Goal: Task Accomplishment & Management: Use online tool/utility

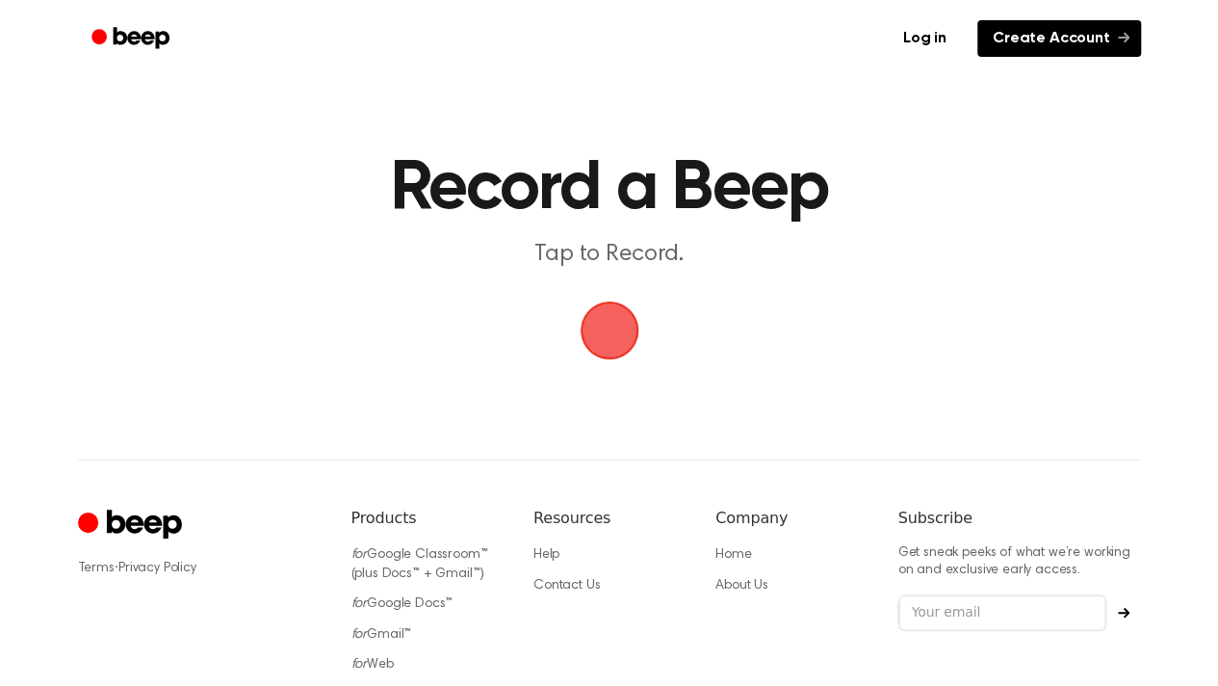
click at [1025, 32] on link "Create Account" at bounding box center [1060, 38] width 164 height 37
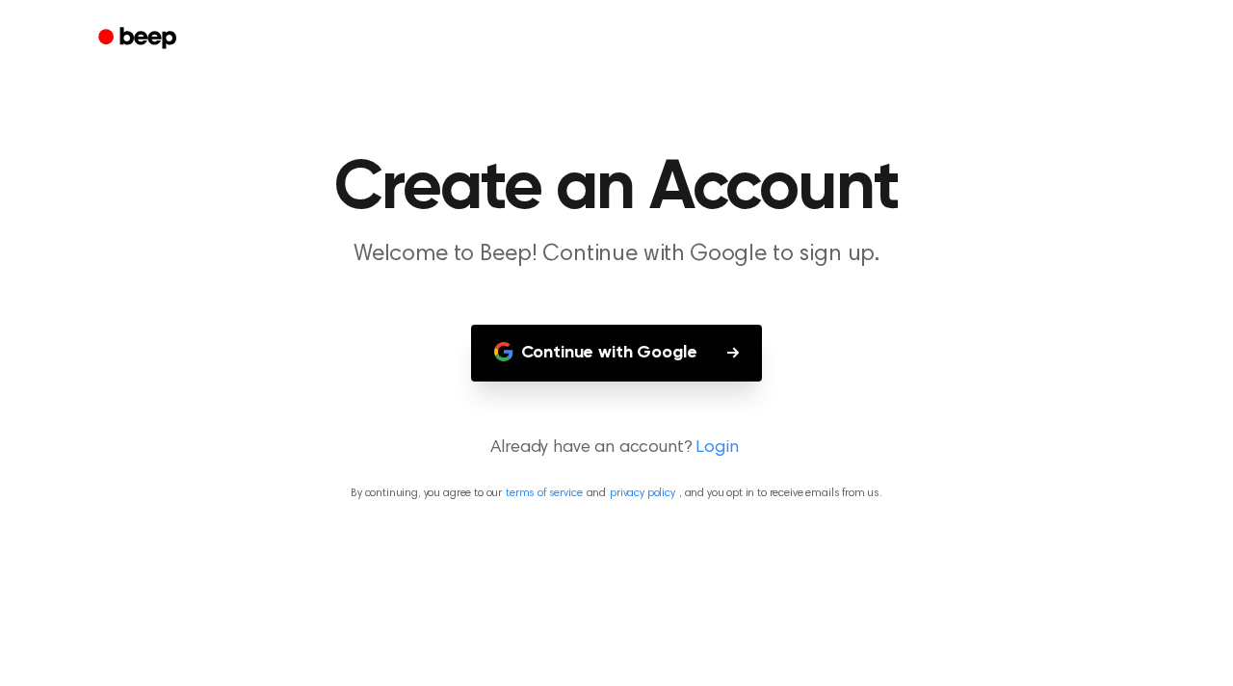
click at [562, 352] on button "Continue with Google" at bounding box center [617, 353] width 292 height 57
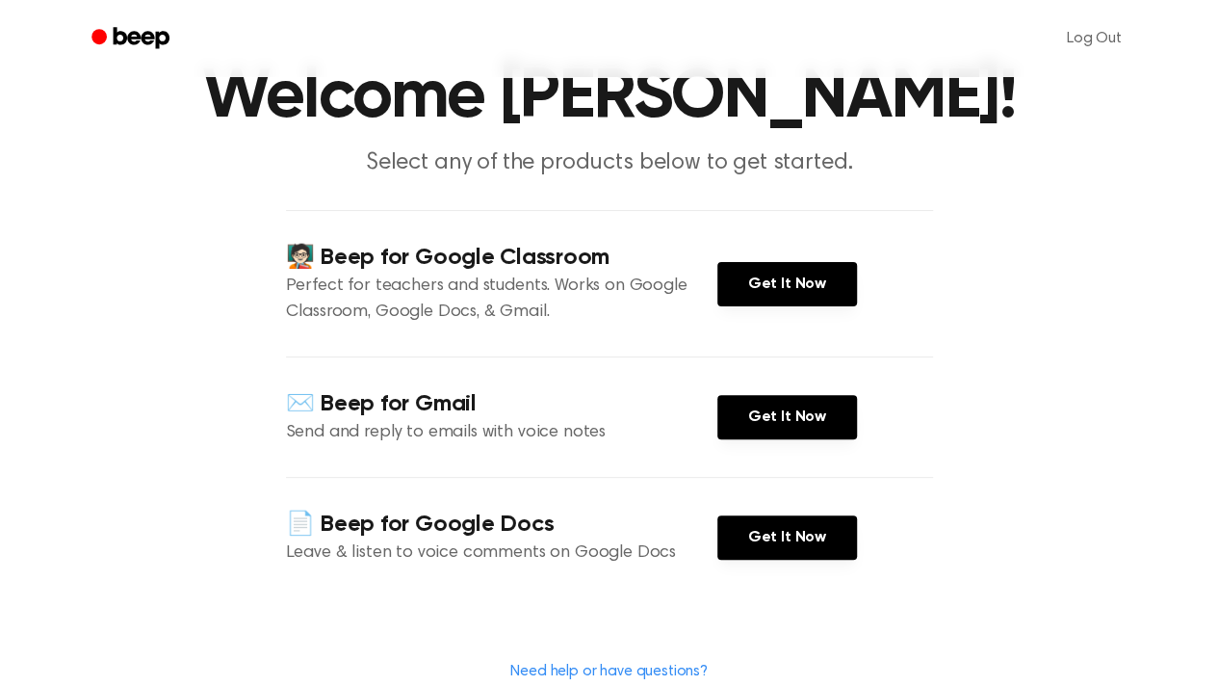
scroll to position [92, 0]
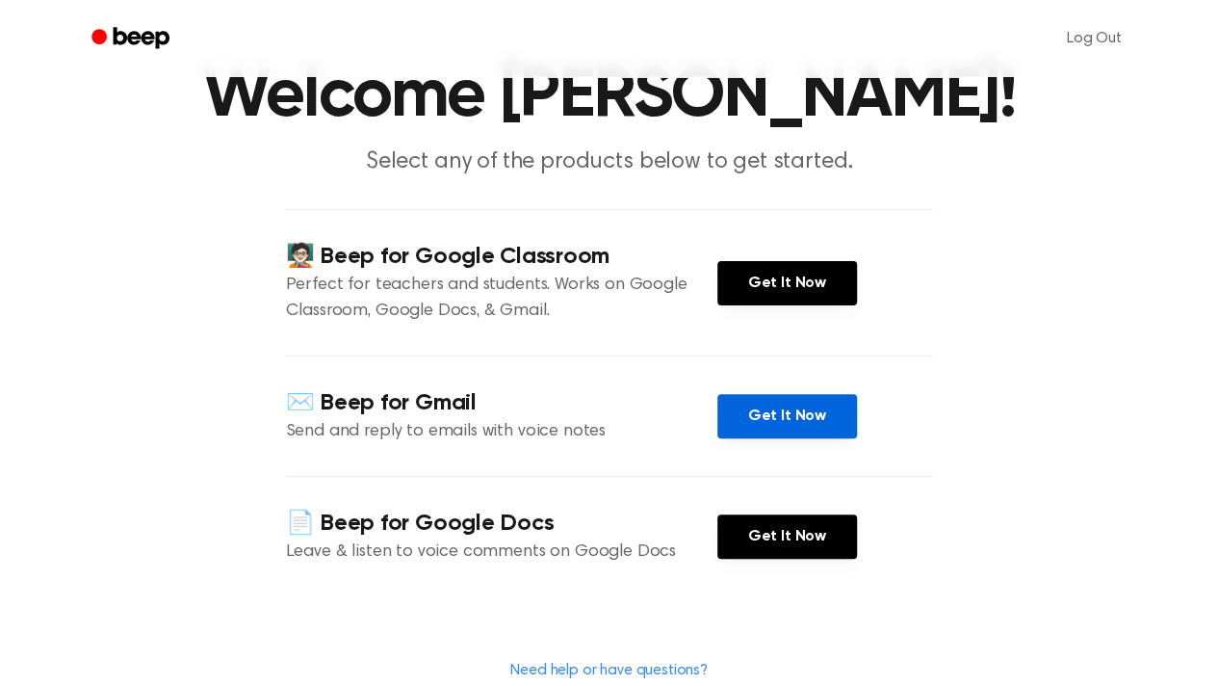
click at [811, 416] on link "Get It Now" at bounding box center [787, 416] width 140 height 44
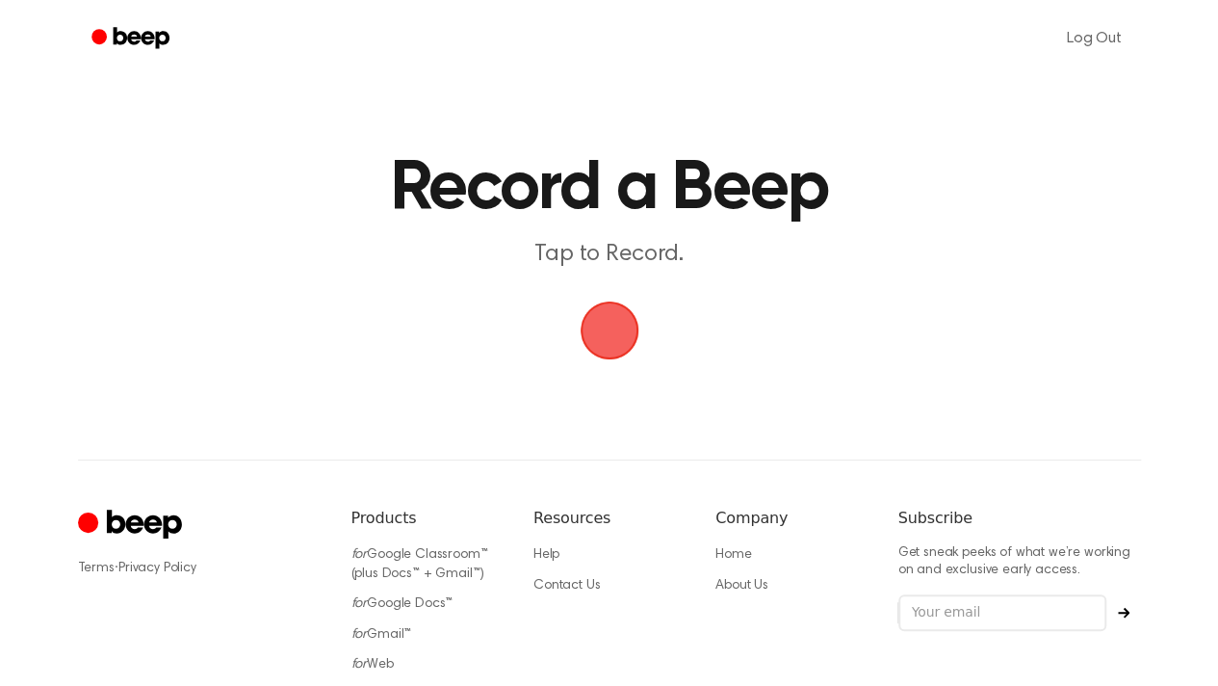
click at [621, 336] on span "button" at bounding box center [609, 330] width 69 height 69
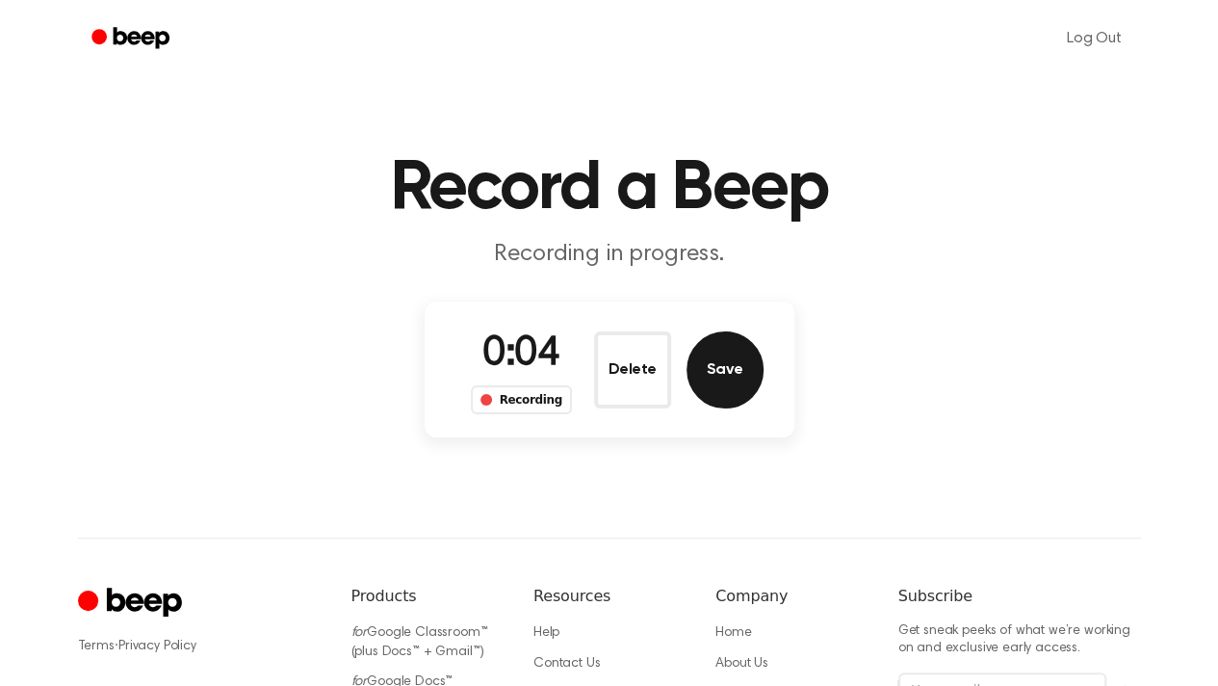
click at [727, 365] on button "Save" at bounding box center [725, 369] width 77 height 77
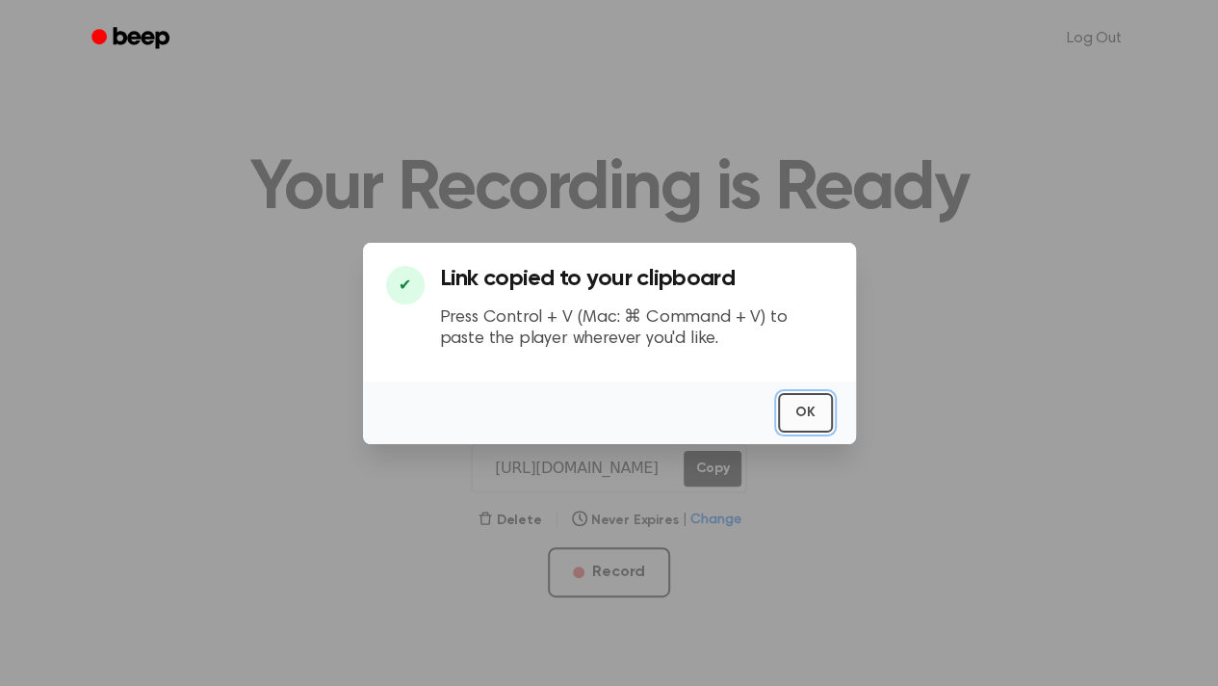
click at [797, 407] on button "OK" at bounding box center [805, 412] width 55 height 39
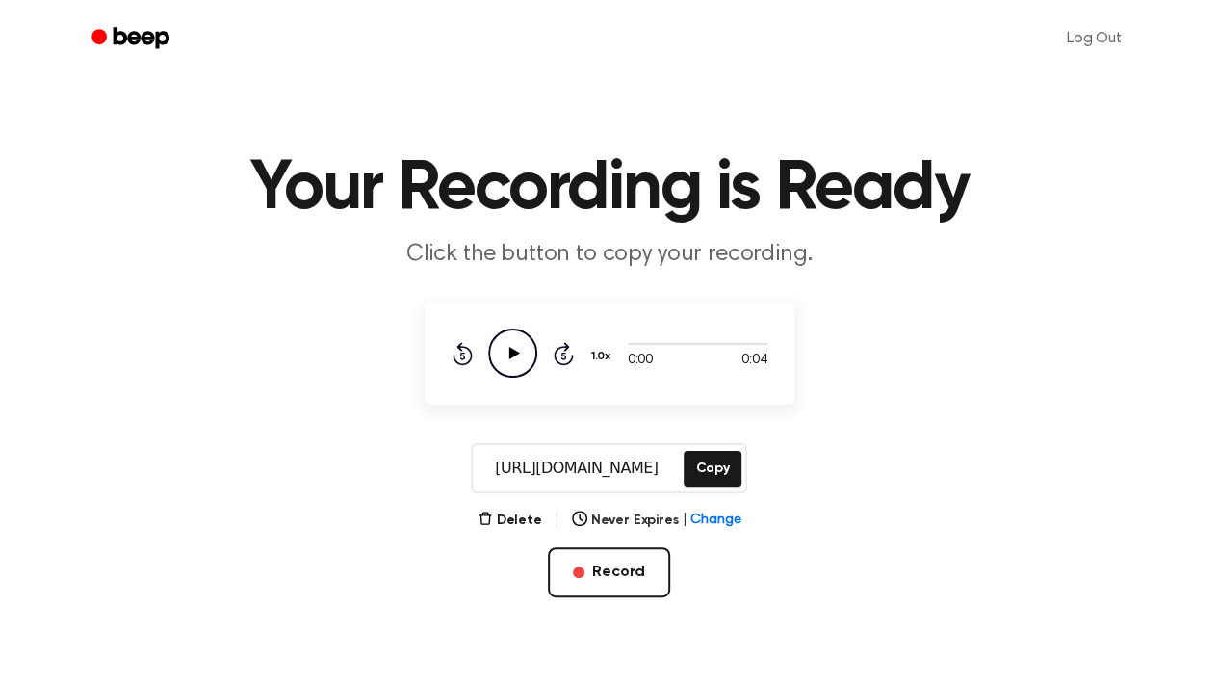
click at [516, 353] on icon at bounding box center [514, 353] width 11 height 13
click at [522, 521] on button "Delete" at bounding box center [510, 520] width 65 height 20
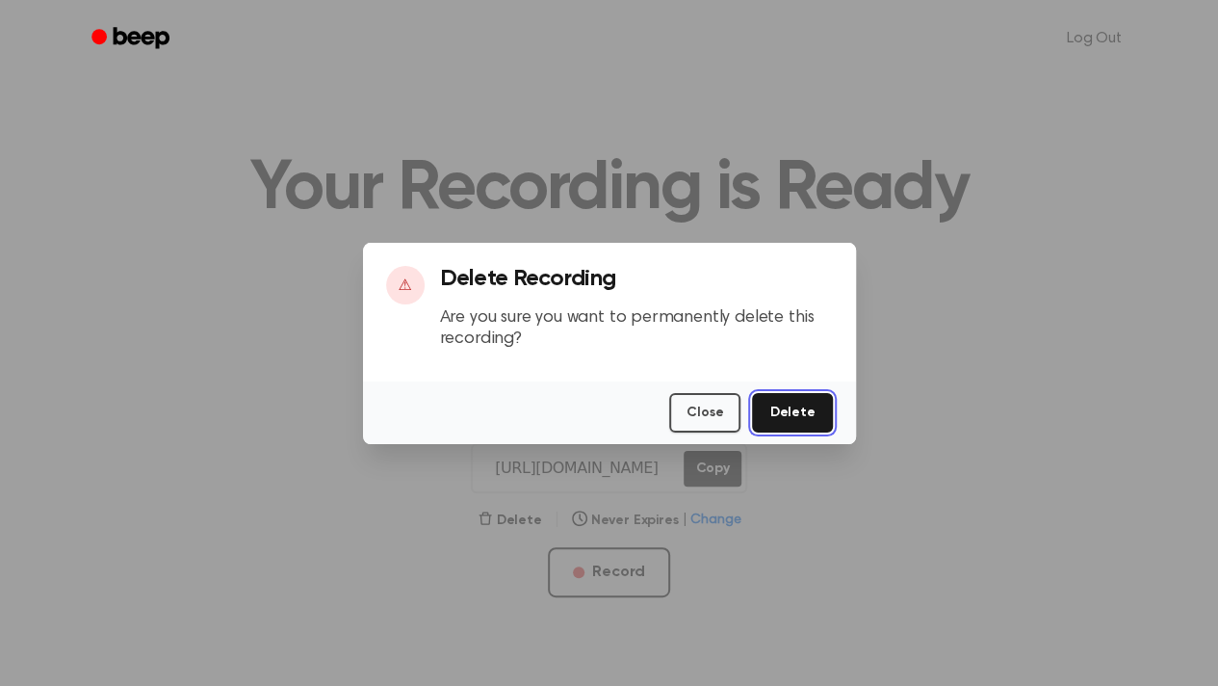
click at [801, 407] on button "Delete" at bounding box center [792, 412] width 80 height 39
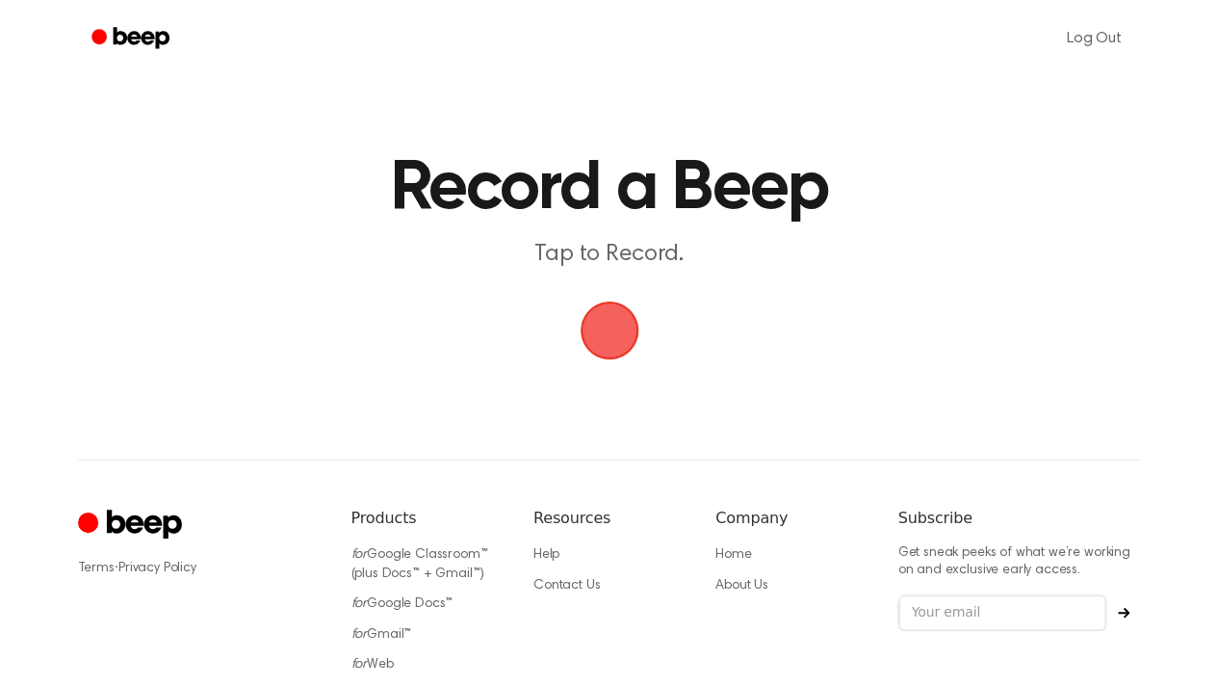
click at [617, 340] on span "button" at bounding box center [609, 330] width 97 height 97
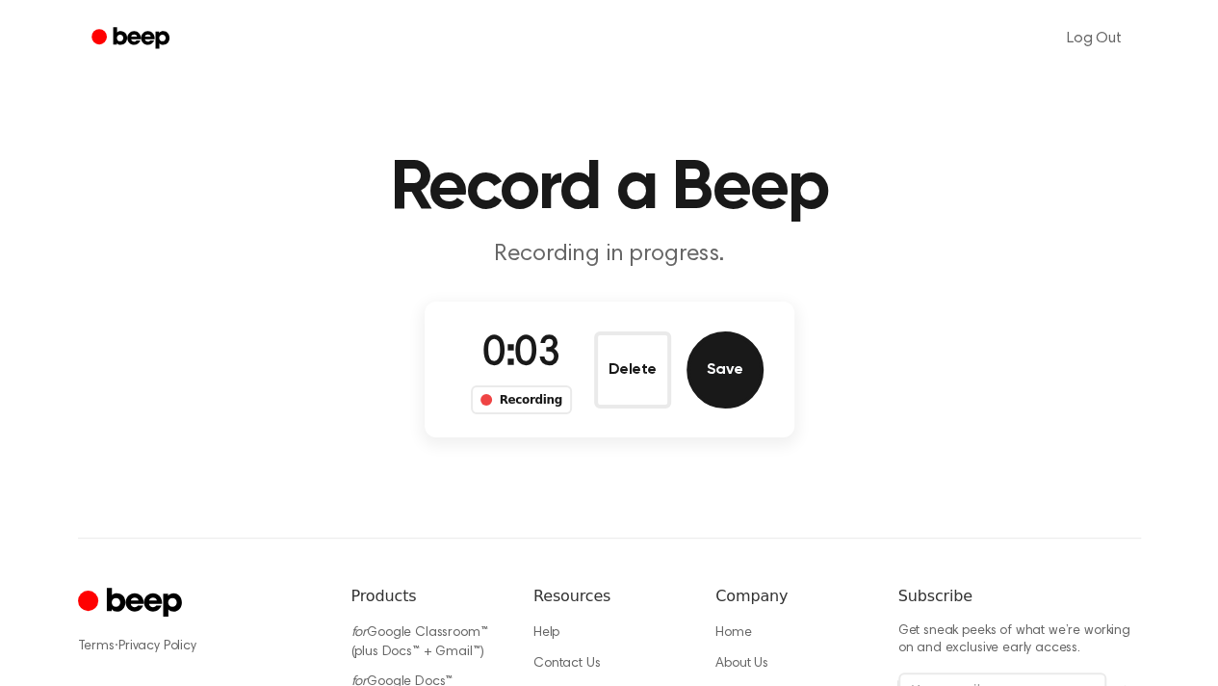
click at [711, 384] on button "Save" at bounding box center [725, 369] width 77 height 77
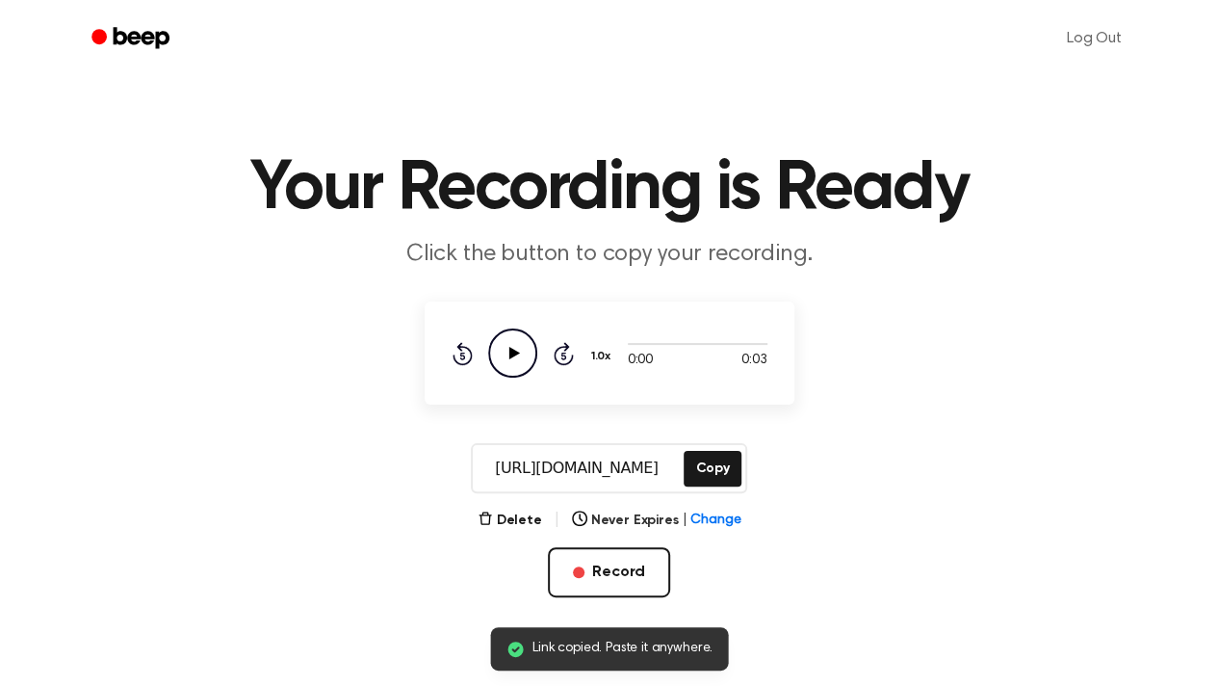
click at [514, 338] on icon "Play Audio" at bounding box center [512, 352] width 49 height 49
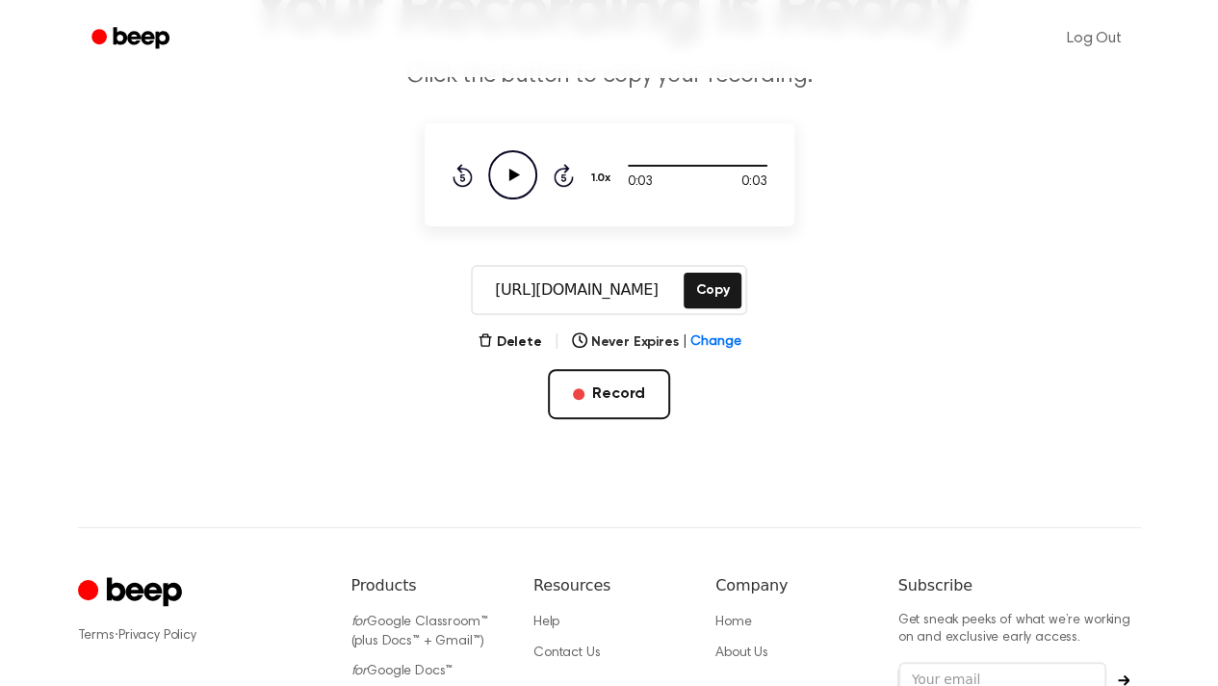
scroll to position [162, 0]
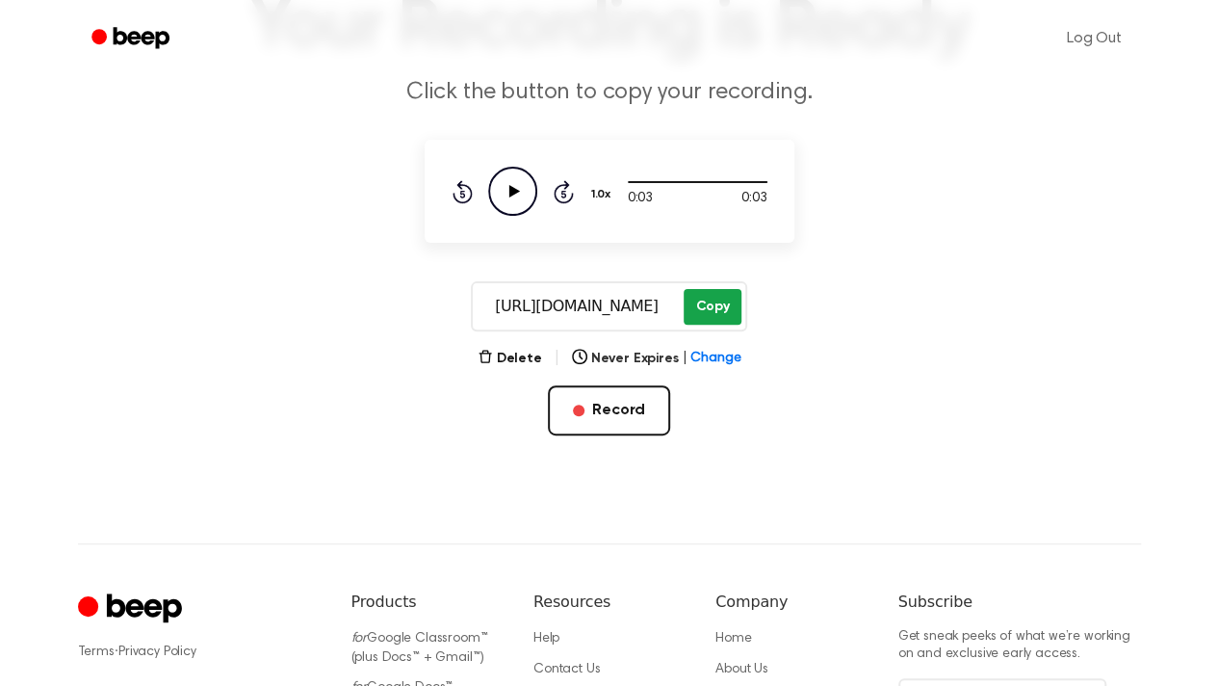
click at [710, 305] on button "Copy" at bounding box center [712, 307] width 57 height 36
